Goal: Browse casually

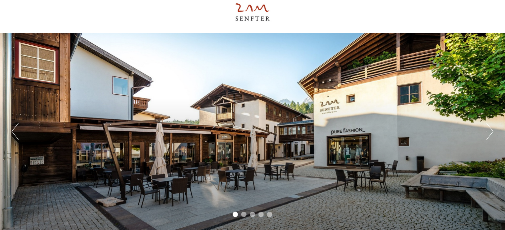
scroll to position [44, 0]
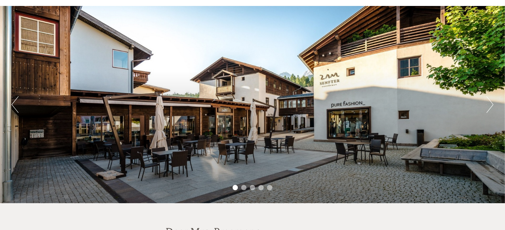
click at [486, 111] on div "Previous Next 1 2 3 4 5" at bounding box center [252, 104] width 505 height 197
click at [489, 103] on button "Next" at bounding box center [490, 104] width 7 height 17
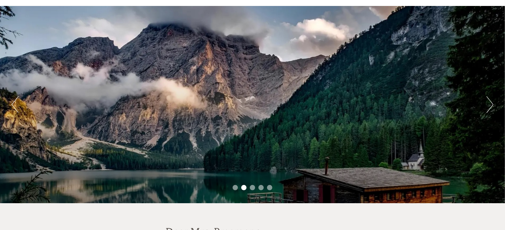
click at [489, 103] on button "Next" at bounding box center [490, 104] width 7 height 17
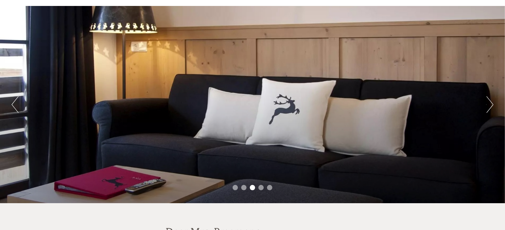
click at [489, 103] on button "Next" at bounding box center [490, 104] width 7 height 17
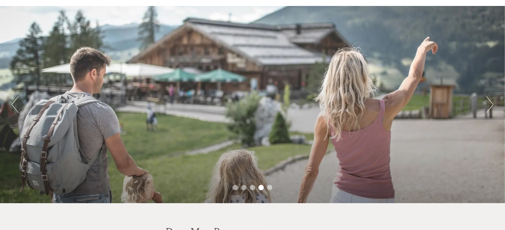
click at [489, 103] on button "Next" at bounding box center [490, 104] width 7 height 17
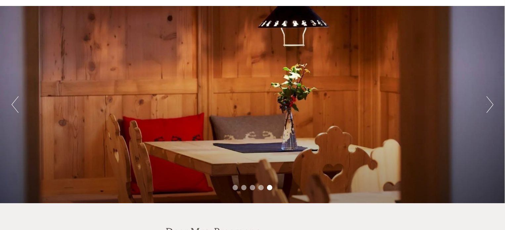
click at [489, 103] on button "Next" at bounding box center [490, 104] width 7 height 17
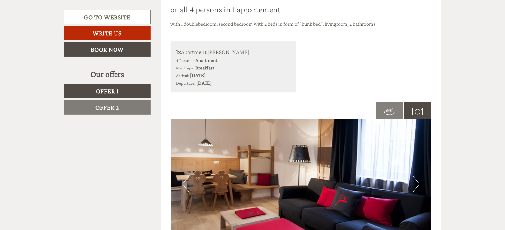
scroll to position [1087, 0]
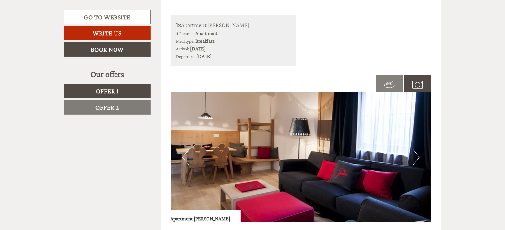
click at [420, 156] on img at bounding box center [301, 157] width 261 height 130
click at [417, 155] on button "Next" at bounding box center [416, 157] width 7 height 17
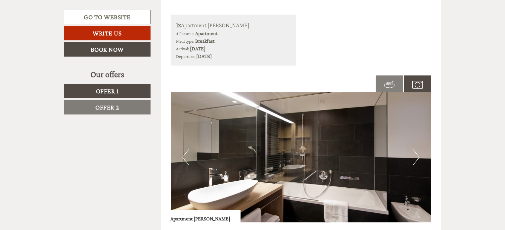
click at [417, 155] on button "Next" at bounding box center [416, 157] width 7 height 17
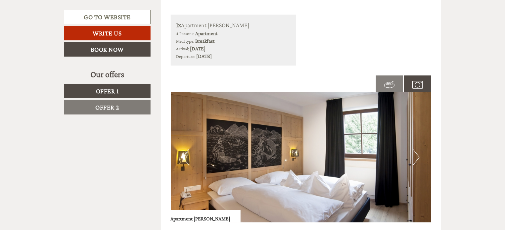
click at [417, 155] on button "Next" at bounding box center [416, 157] width 7 height 17
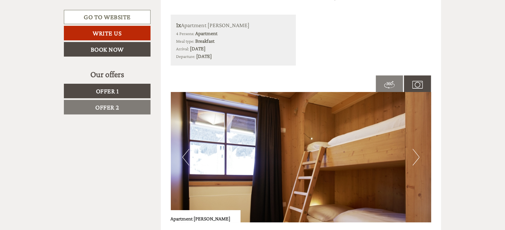
click at [417, 155] on button "Next" at bounding box center [416, 157] width 7 height 17
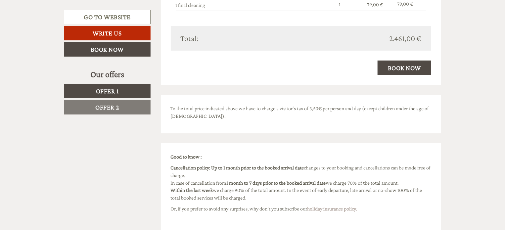
scroll to position [1437, 0]
